Goal: Information Seeking & Learning: Learn about a topic

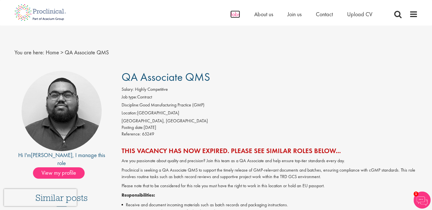
click at [233, 12] on span "Jobs" at bounding box center [236, 14] width 10 height 7
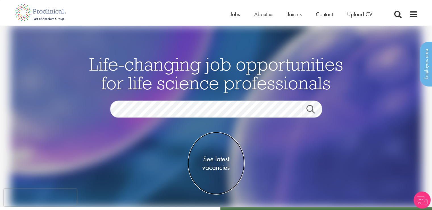
click at [222, 159] on span "See latest vacancies" at bounding box center [216, 162] width 57 height 17
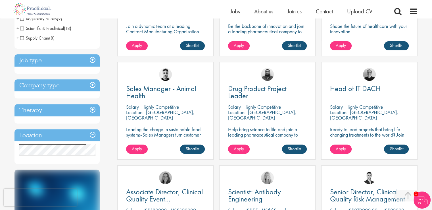
scroll to position [170, 0]
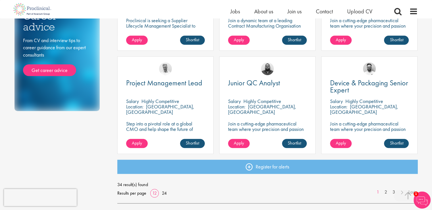
scroll to position [383, 0]
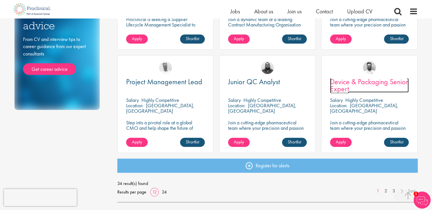
click at [353, 83] on span "Device & Packaging Senior Expert" at bounding box center [369, 85] width 78 height 17
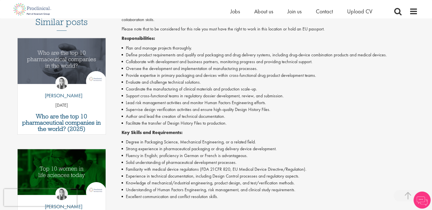
scroll to position [177, 0]
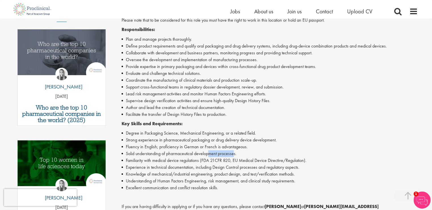
drag, startPoint x: 234, startPoint y: 154, endPoint x: 210, endPoint y: 151, distance: 24.4
click at [210, 151] on li "Solid understanding of pharmaceutical development processes." at bounding box center [270, 153] width 297 height 7
click at [236, 165] on li "Experience in technical documentation, including Design Control processes and r…" at bounding box center [270, 167] width 297 height 7
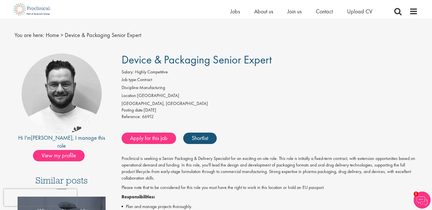
scroll to position [10, 0]
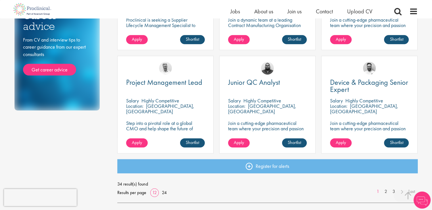
scroll to position [380, 0]
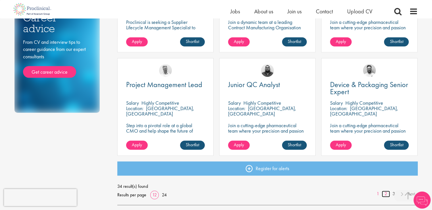
click at [386, 194] on link "2" at bounding box center [386, 193] width 8 height 7
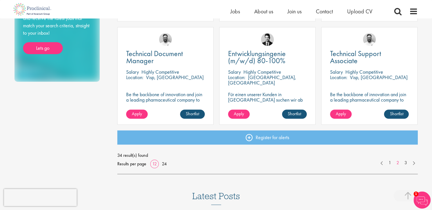
scroll to position [412, 0]
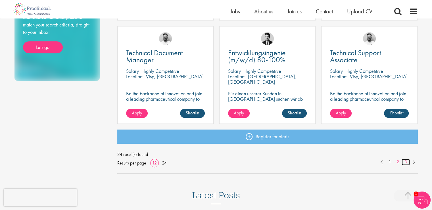
click at [405, 163] on link "3" at bounding box center [406, 162] width 8 height 7
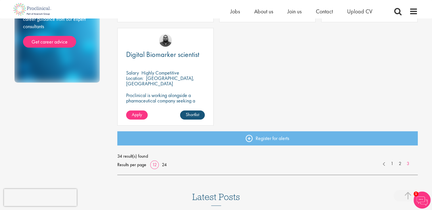
scroll to position [418, 0]
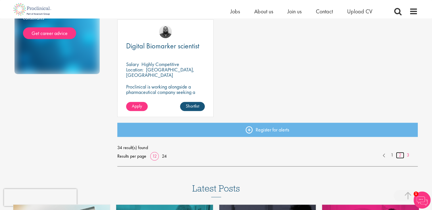
click at [399, 155] on link "2" at bounding box center [400, 155] width 8 height 7
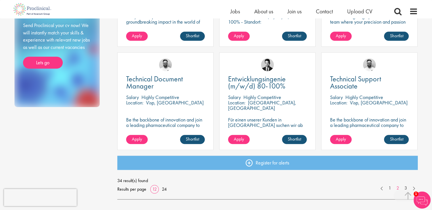
scroll to position [386, 0]
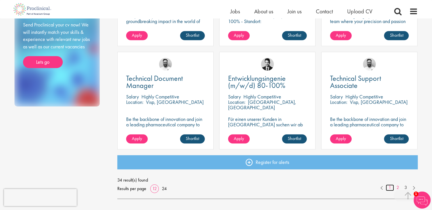
click at [390, 187] on link "1" at bounding box center [390, 187] width 8 height 7
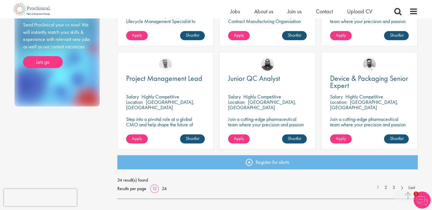
scroll to position [393, 0]
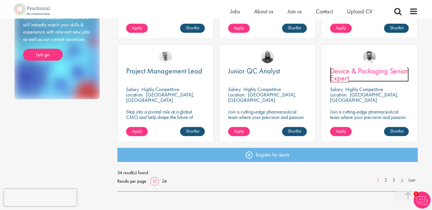
click at [341, 74] on span "Device & Packaging Senior Expert" at bounding box center [369, 74] width 78 height 17
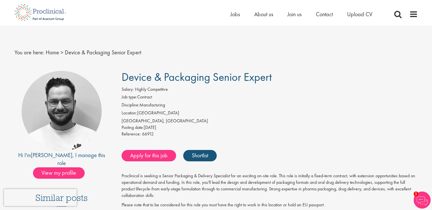
drag, startPoint x: 276, startPoint y: 81, endPoint x: 117, endPoint y: 72, distance: 159.2
copy span "Device & Packaging Senior Expert"
